Goal: Check status

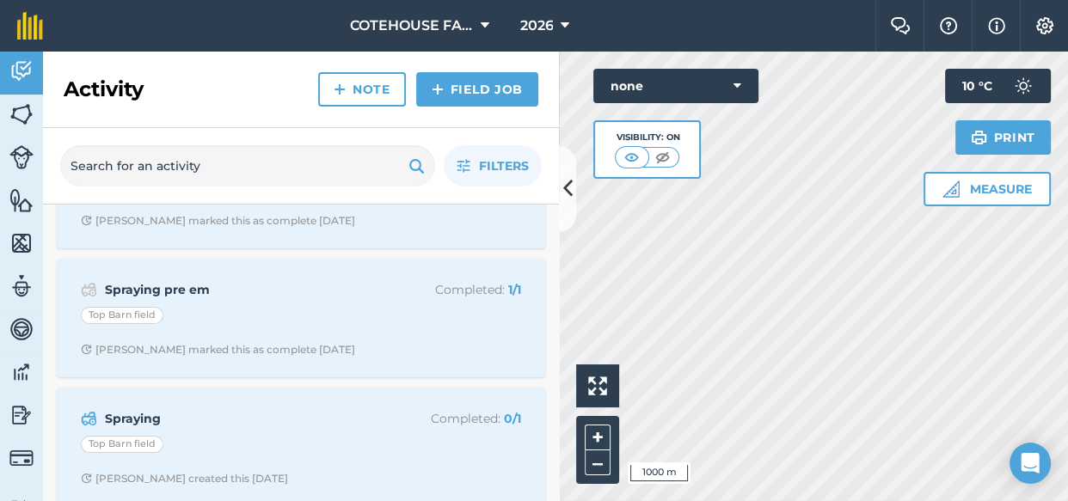
scroll to position [390, 0]
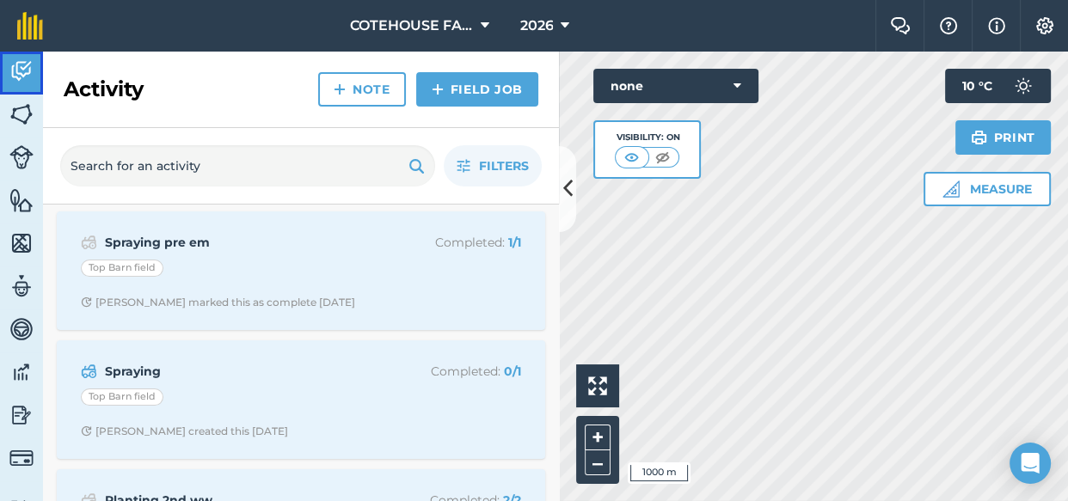
click at [21, 71] on img at bounding box center [21, 71] width 24 height 26
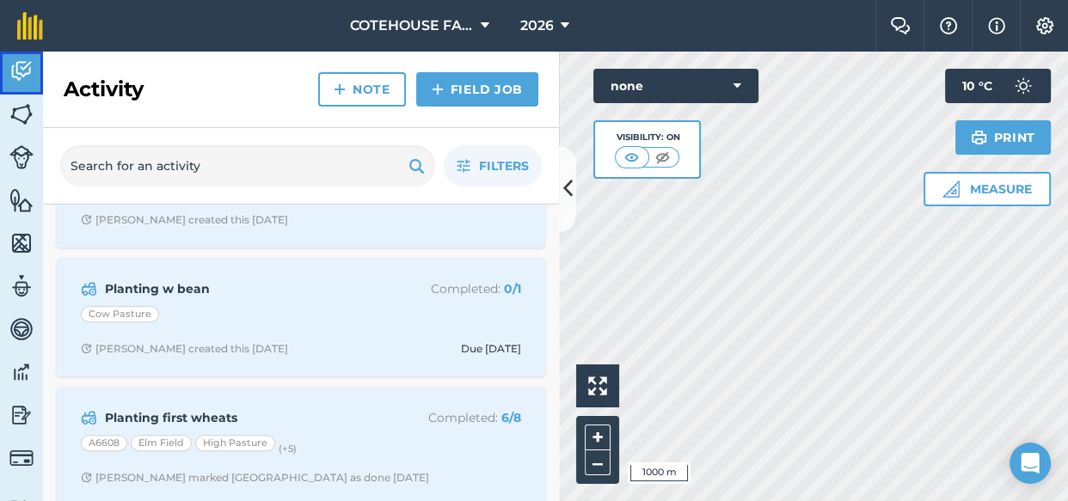
scroll to position [937, 0]
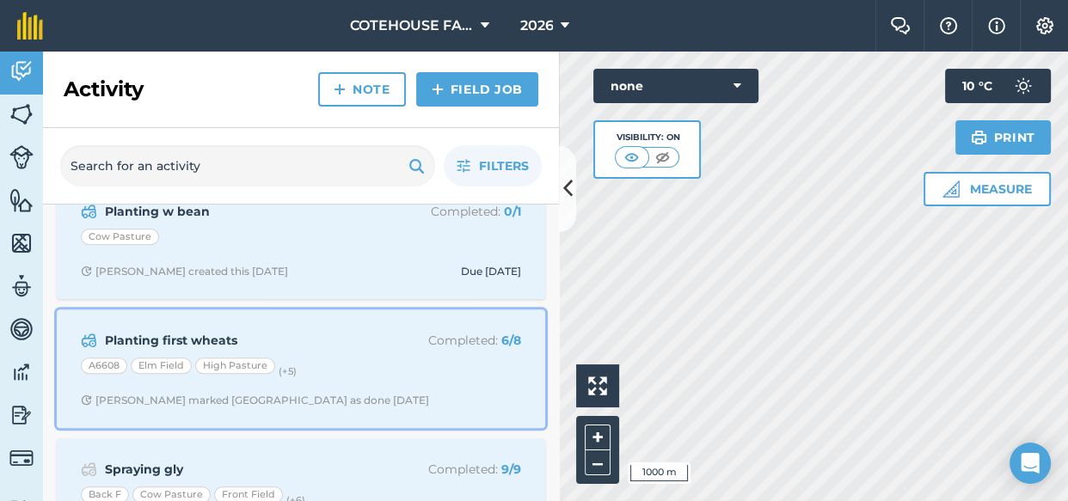
click at [291, 352] on div "Planting first wheats Completed : 6 / 8 A6608 Elm Field High Pasture (+ 5 ) [PE…" at bounding box center [301, 369] width 468 height 98
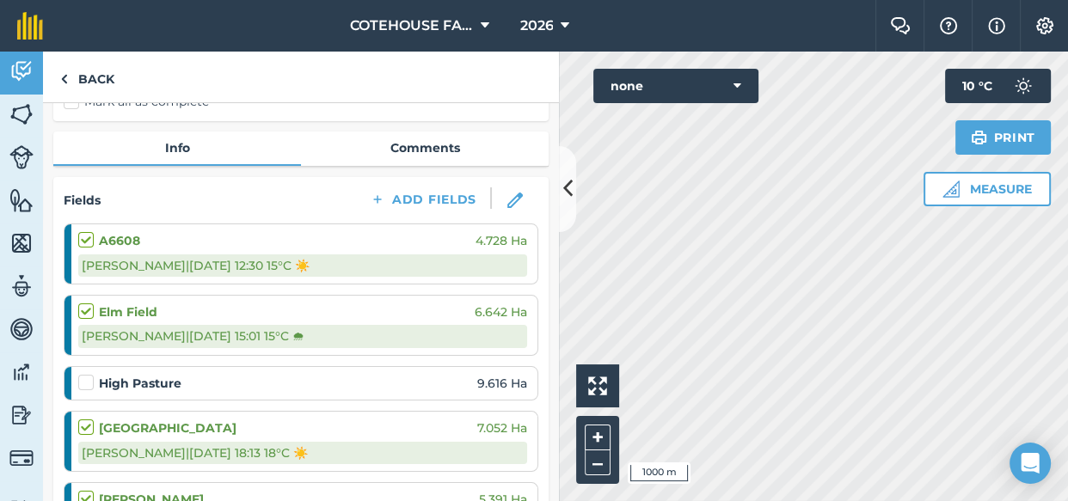
scroll to position [234, 0]
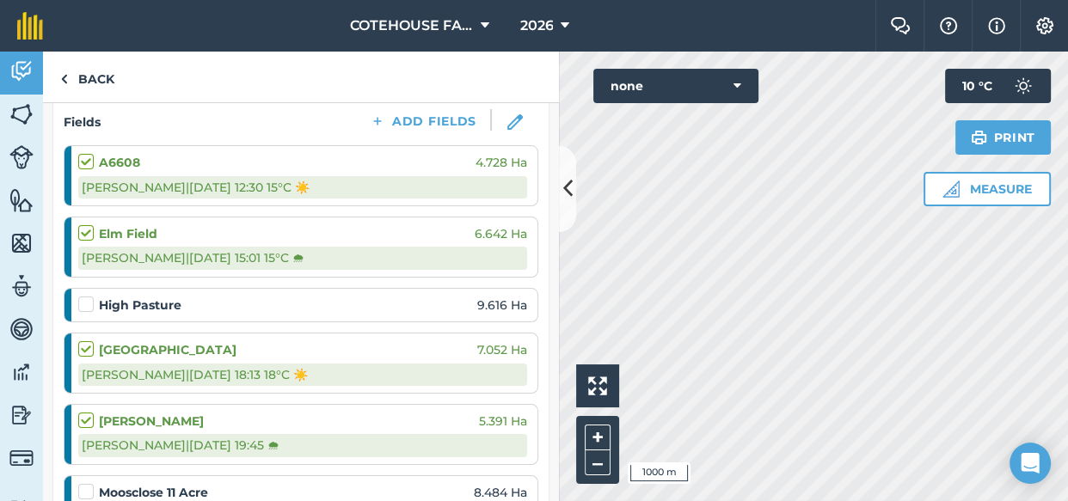
click at [377, 299] on div "High Pasture 9.616 Ha" at bounding box center [302, 305] width 449 height 19
click at [18, 117] on img at bounding box center [21, 114] width 24 height 26
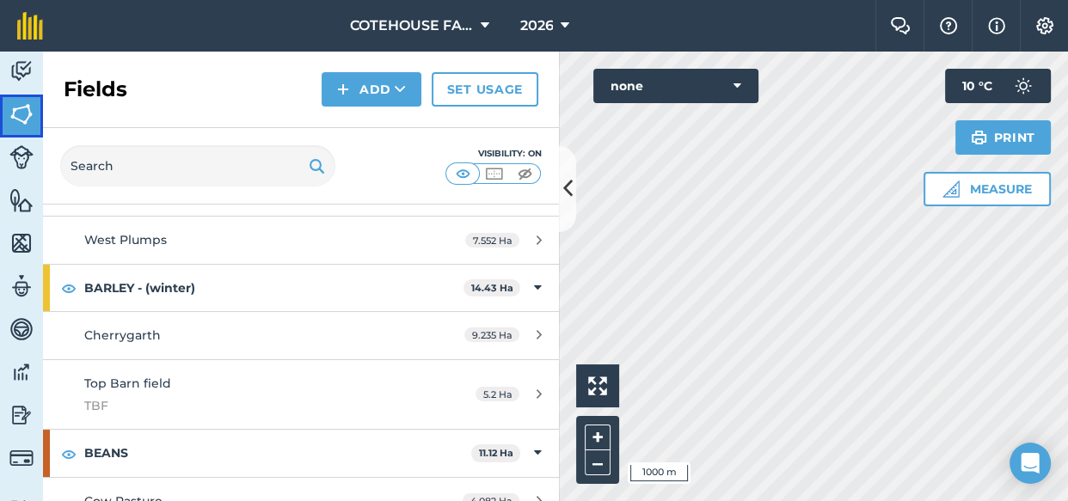
scroll to position [312, 0]
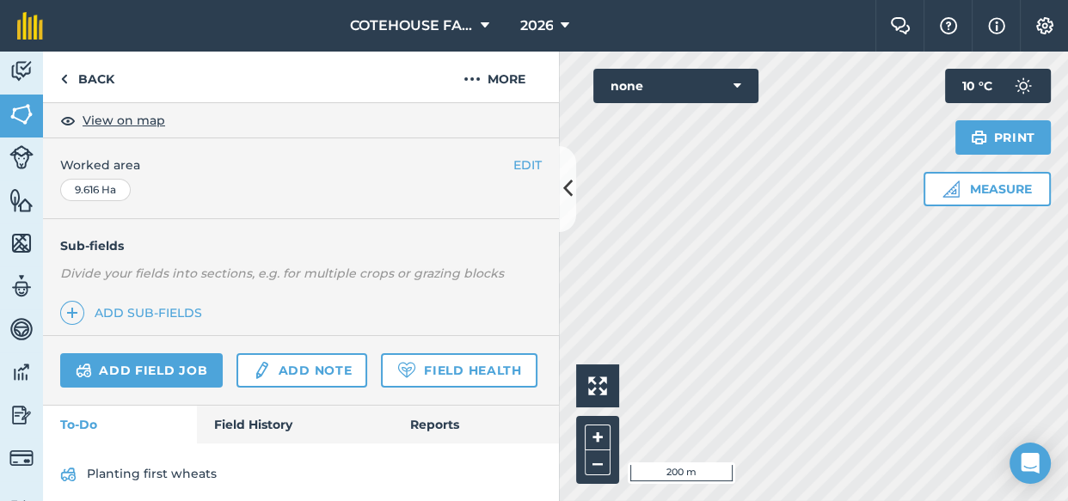
scroll to position [370, 0]
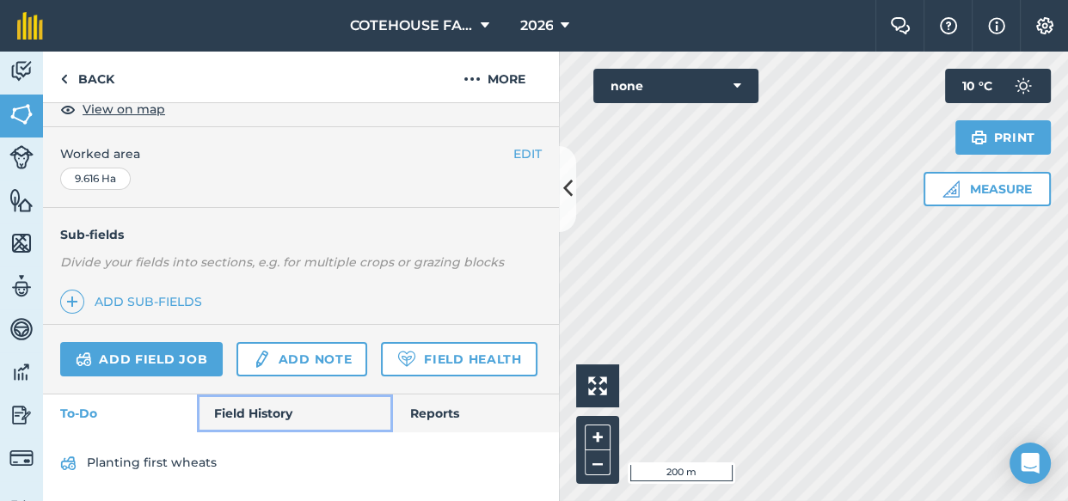
click at [265, 408] on link "Field History" at bounding box center [294, 414] width 195 height 38
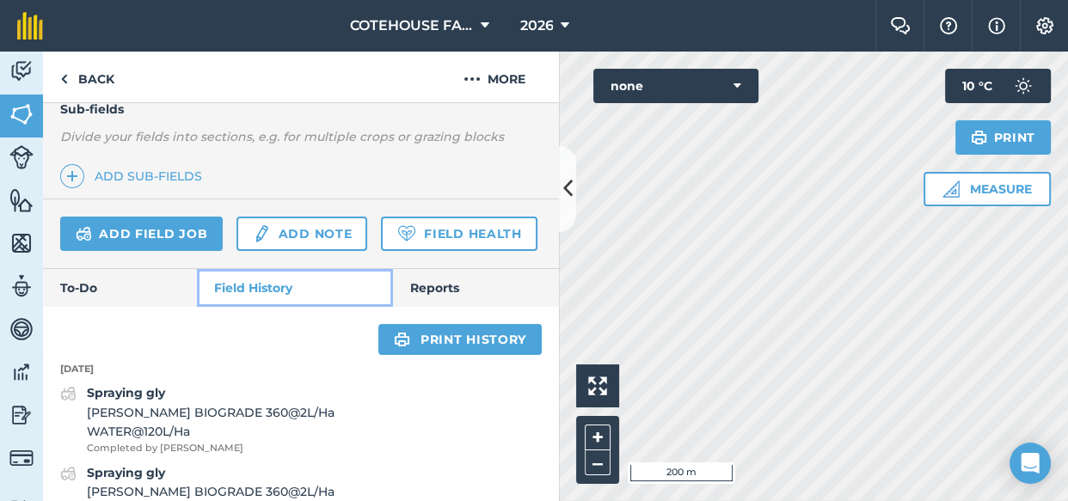
scroll to position [448, 0]
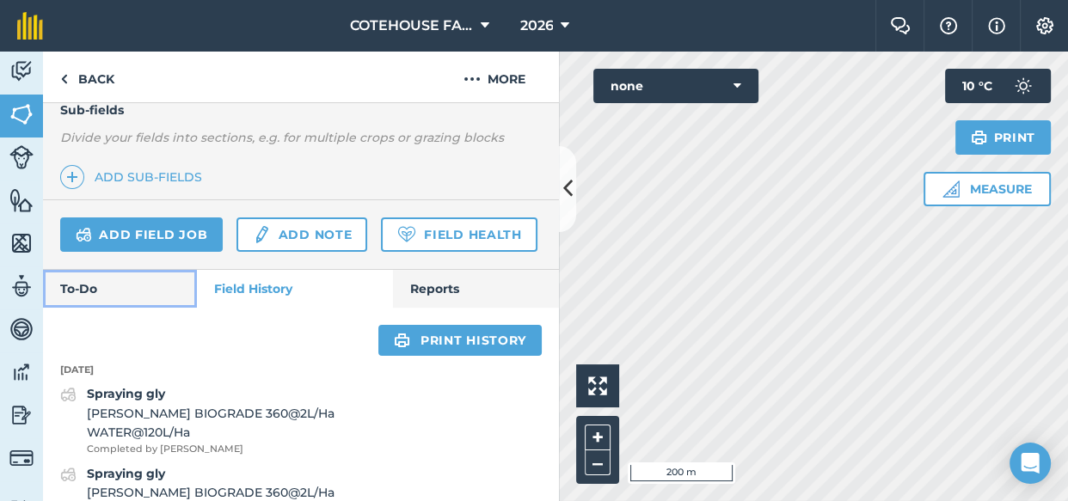
click at [75, 308] on link "To-Do" at bounding box center [120, 289] width 154 height 38
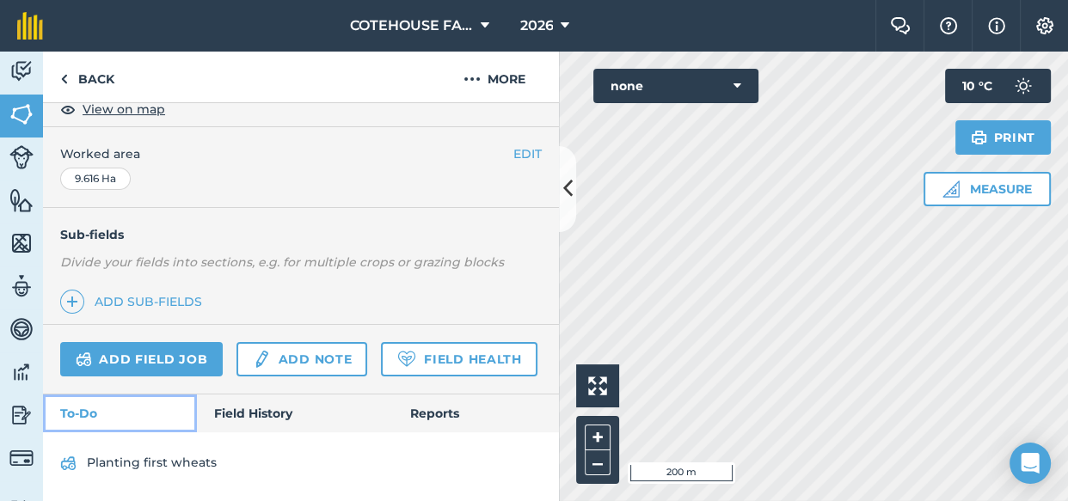
scroll to position [370, 0]
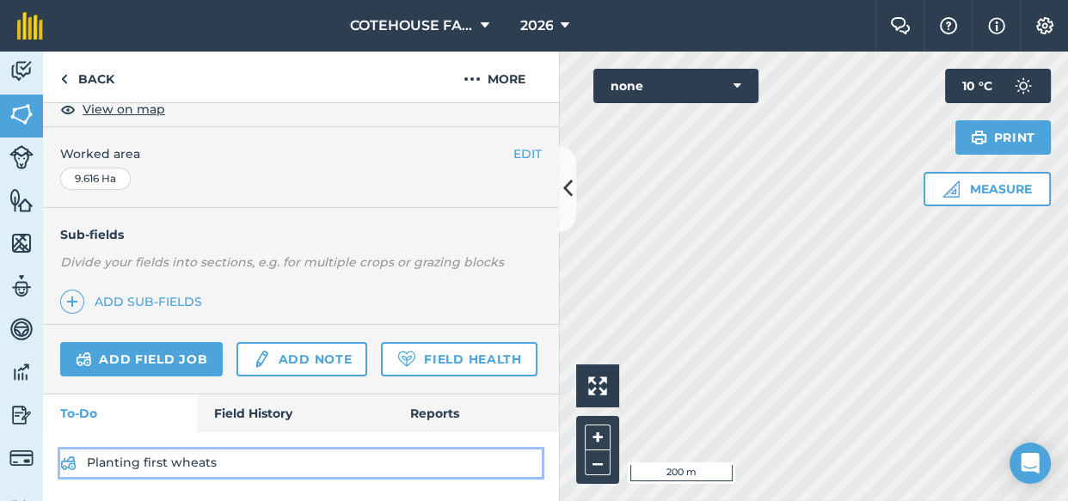
click at [132, 465] on link "Planting first wheats" at bounding box center [300, 464] width 481 height 28
